Goal: Navigation & Orientation: Find specific page/section

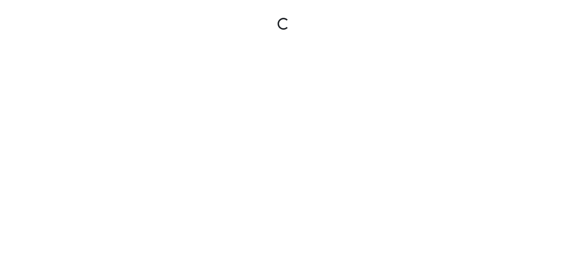
select select "becBqYvvwiRL2qwKXDinbR"
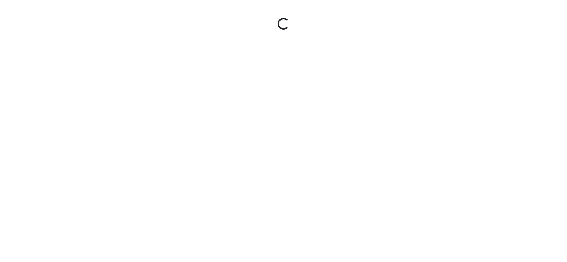
select select "becBqYvvwiRL2qwKXDinbR"
